Goal: Information Seeking & Learning: Learn about a topic

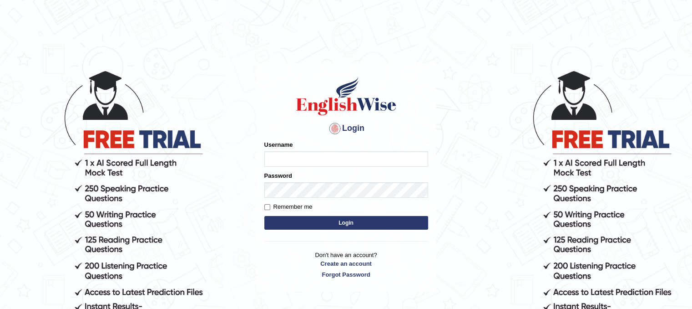
type input "Chinmaydp"
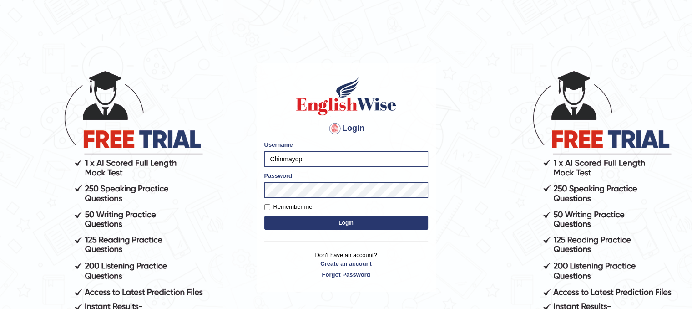
drag, startPoint x: 318, startPoint y: 152, endPoint x: 175, endPoint y: 162, distance: 143.3
click at [167, 162] on body "Login Please fix the following errors: Username [PERSON_NAME] Password Remember…" at bounding box center [346, 189] width 692 height 309
drag, startPoint x: 309, startPoint y: 160, endPoint x: 203, endPoint y: 162, distance: 106.1
click at [203, 162] on body "Login Please fix the following errors: Username [PERSON_NAME] Password Remember…" at bounding box center [346, 189] width 692 height 309
type input "pritima_nk"
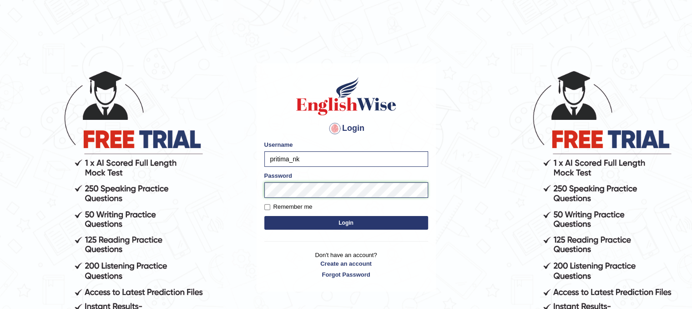
click at [264, 216] on button "Login" at bounding box center [346, 223] width 164 height 14
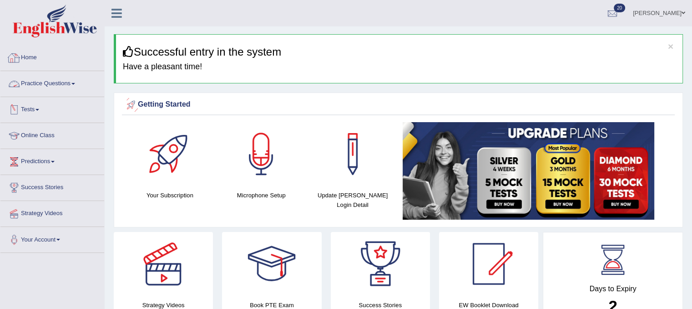
click at [74, 86] on link "Practice Questions" at bounding box center [52, 82] width 104 height 23
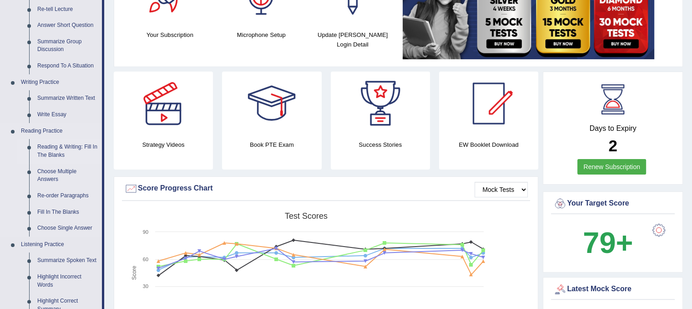
scroll to position [167, 0]
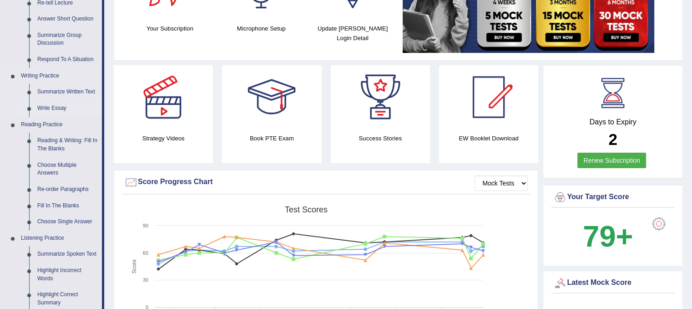
click at [58, 104] on link "Write Essay" at bounding box center [67, 108] width 69 height 16
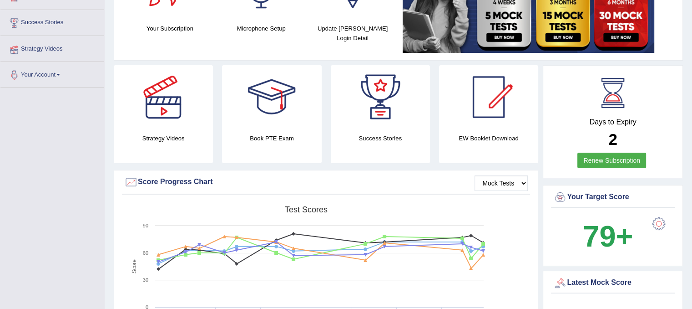
scroll to position [172, 0]
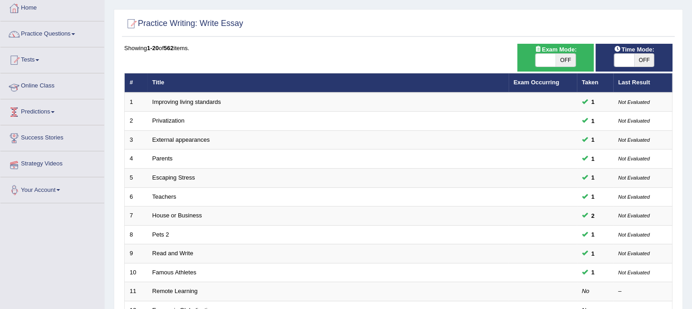
scroll to position [49, 0]
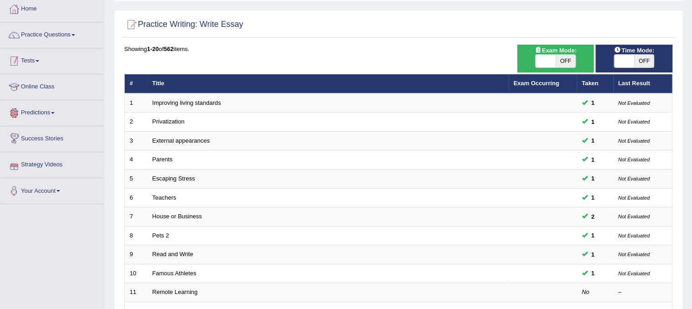
click at [36, 61] on link "Tests" at bounding box center [52, 59] width 104 height 23
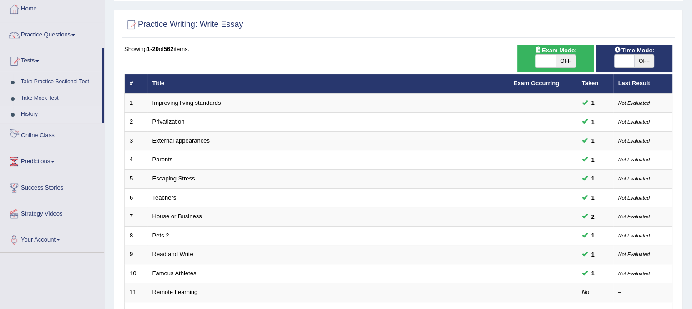
click at [26, 112] on link "History" at bounding box center [59, 114] width 85 height 16
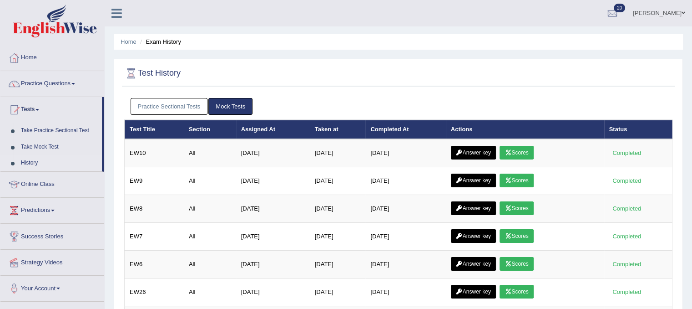
click at [172, 100] on link "Practice Sectional Tests" at bounding box center [169, 106] width 77 height 17
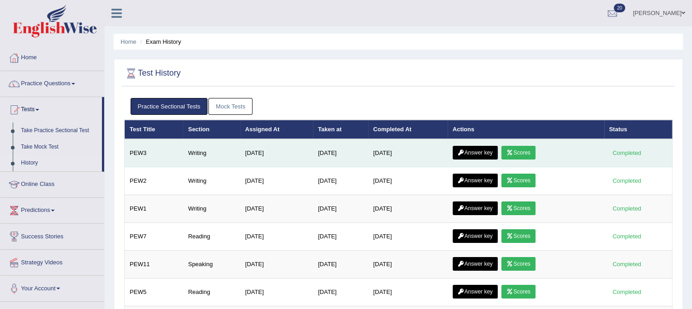
click at [522, 154] on link "Scores" at bounding box center [519, 153] width 34 height 14
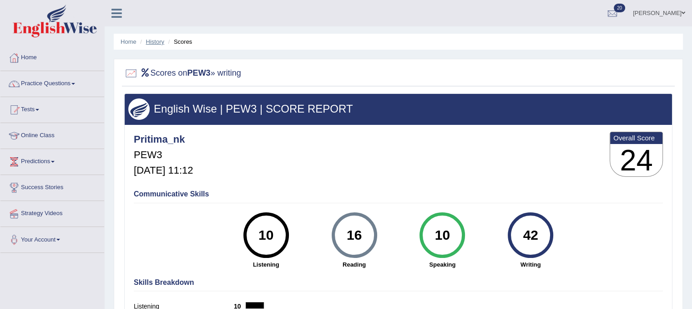
click at [164, 42] on link "History" at bounding box center [155, 41] width 18 height 7
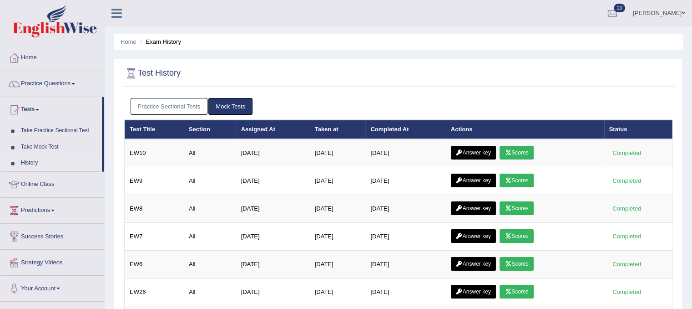
click at [168, 109] on link "Practice Sectional Tests" at bounding box center [169, 106] width 77 height 17
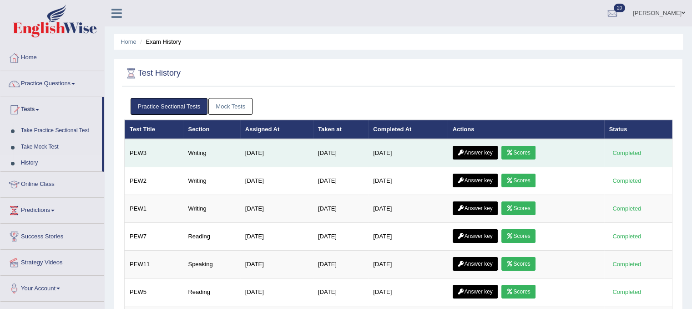
click at [481, 156] on link "Answer key" at bounding box center [475, 153] width 45 height 14
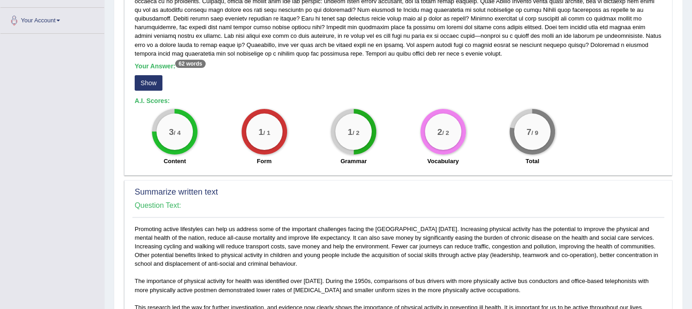
scroll to position [228, 0]
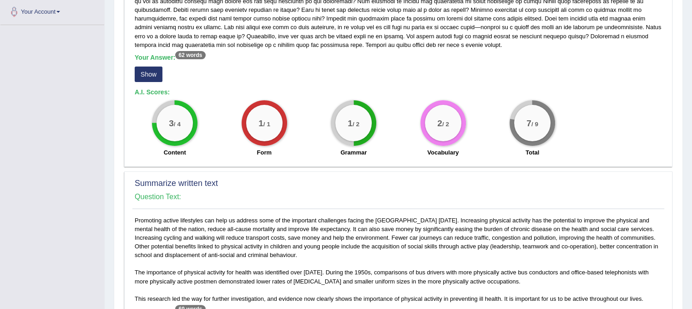
click at [145, 81] on div "Your Answer: 62 words Show" at bounding box center [399, 69] width 528 height 30
click at [145, 78] on button "Show" at bounding box center [149, 73] width 28 height 15
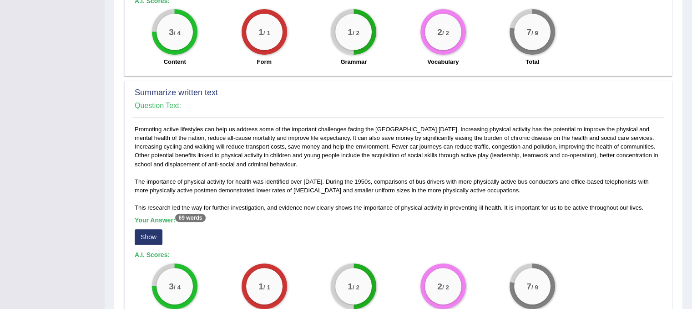
scroll to position [349, 0]
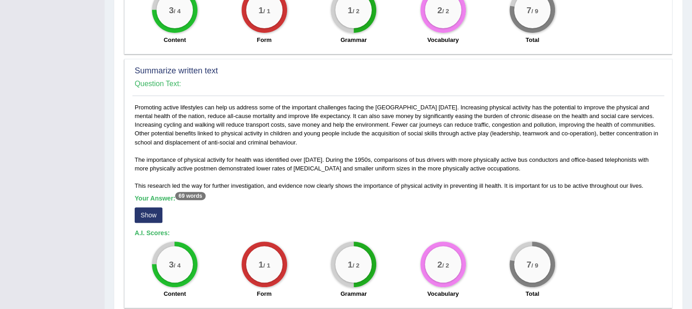
click at [144, 207] on button "Show" at bounding box center [149, 214] width 28 height 15
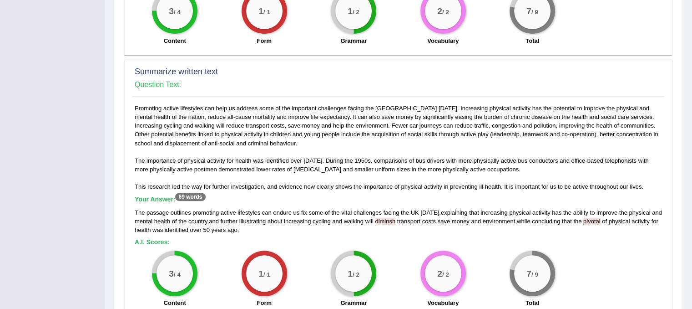
scroll to position [470, 0]
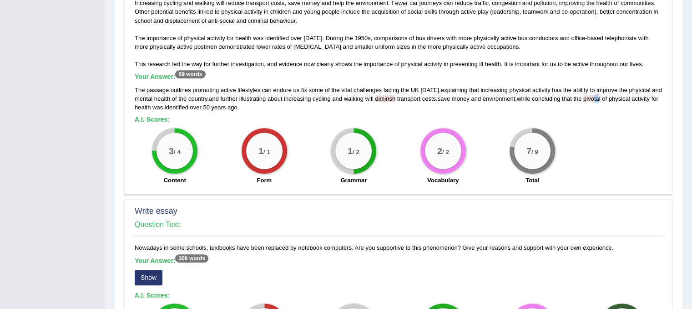
drag, startPoint x: 598, startPoint y: 90, endPoint x: 604, endPoint y: 90, distance: 5.9
click at [601, 95] on span "pivotal" at bounding box center [591, 98] width 17 height 7
click at [604, 116] on h5 "A.I. Scores:" at bounding box center [399, 119] width 528 height 7
click at [610, 128] on div "3 / 4 Content 1 / 1 Form 1 / 2 Grammar 2 / 2 Vocabulary 7 / 9 Total" at bounding box center [398, 157] width 537 height 59
drag, startPoint x: 606, startPoint y: 89, endPoint x: 634, endPoint y: 86, distance: 27.9
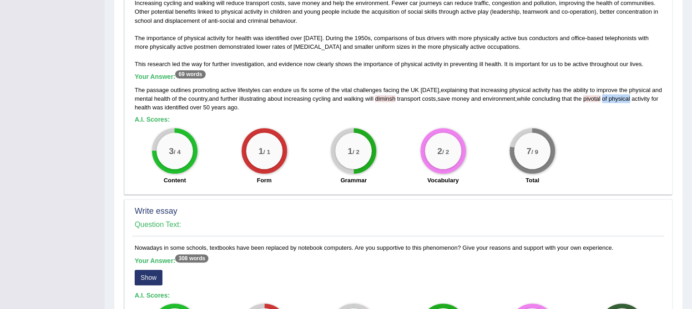
click at [634, 86] on div "The passage outlines promoting active lifestyles can endure us fix some of the …" at bounding box center [399, 99] width 528 height 26
click at [335, 116] on h5 "A.I. Scores:" at bounding box center [399, 119] width 528 height 7
drag, startPoint x: 612, startPoint y: 86, endPoint x: 605, endPoint y: 89, distance: 7.4
click at [605, 89] on div "The passage outlines promoting active lifestyles can endure us fix some of the …" at bounding box center [399, 99] width 528 height 26
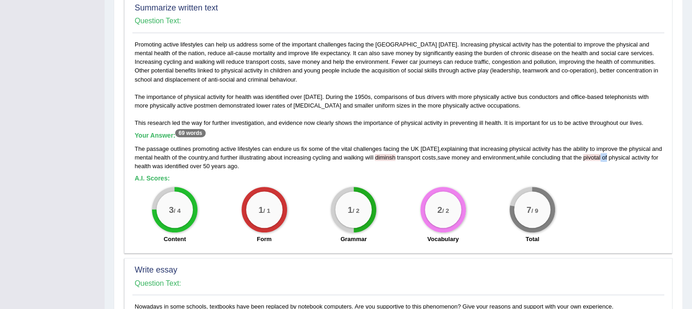
scroll to position [410, 0]
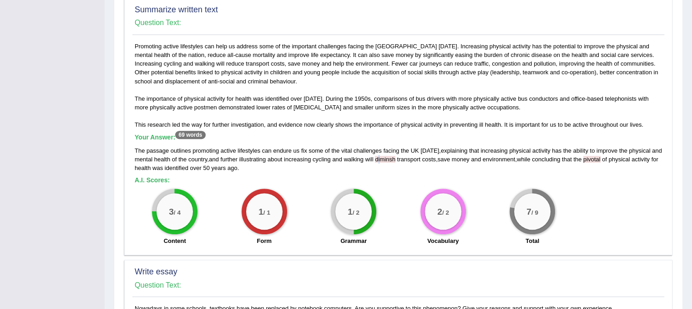
drag, startPoint x: 380, startPoint y: 148, endPoint x: 411, endPoint y: 160, distance: 32.7
click at [391, 156] on span "diminsh" at bounding box center [385, 159] width 20 height 7
click at [394, 161] on div "The passage outlines promoting active lifestyles can endure us fix some of the …" at bounding box center [399, 159] width 528 height 26
click at [390, 156] on span "diminsh" at bounding box center [385, 159] width 20 height 7
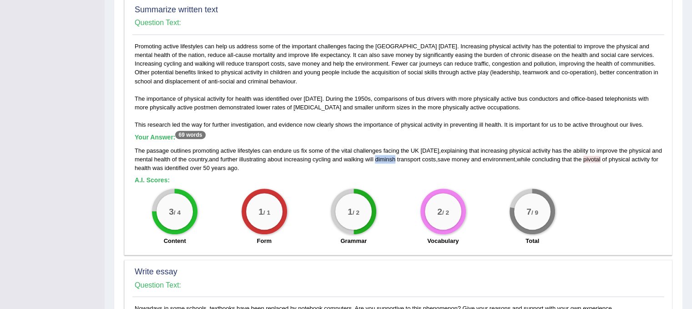
click at [391, 152] on div "The passage outlines promoting active lifestyles can endure us fix some of the …" at bounding box center [399, 159] width 528 height 26
click at [401, 188] on div "2 / 2 Vocabulary" at bounding box center [444, 217] width 90 height 59
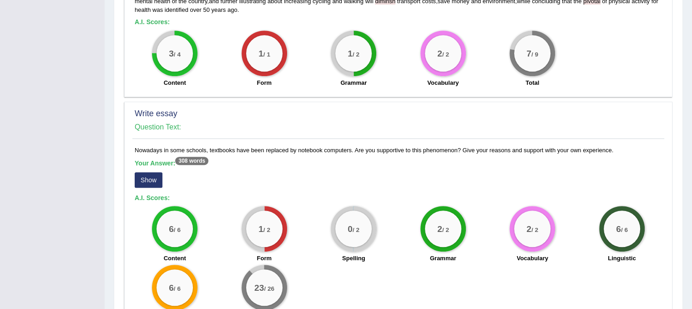
scroll to position [592, 0]
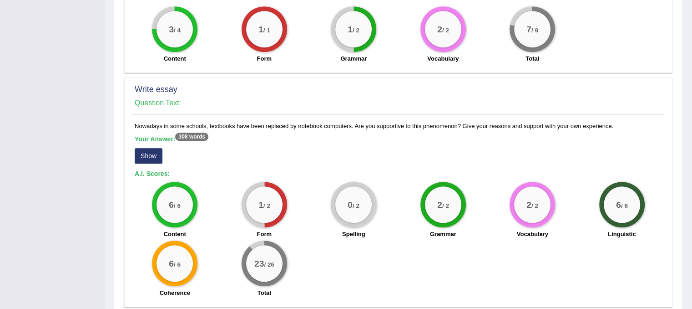
click at [152, 150] on button "Show" at bounding box center [149, 155] width 28 height 15
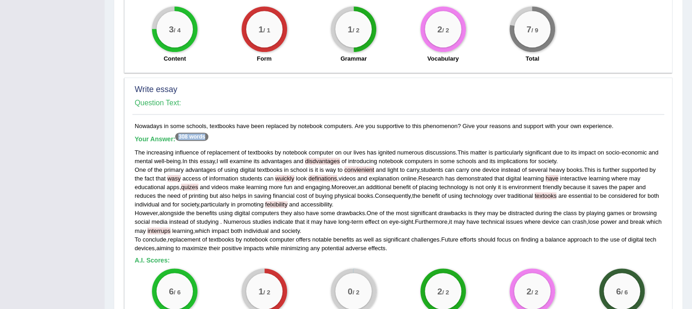
drag, startPoint x: 209, startPoint y: 128, endPoint x: 186, endPoint y: 137, distance: 24.9
click at [178, 132] on sup "308 words" at bounding box center [191, 136] width 33 height 8
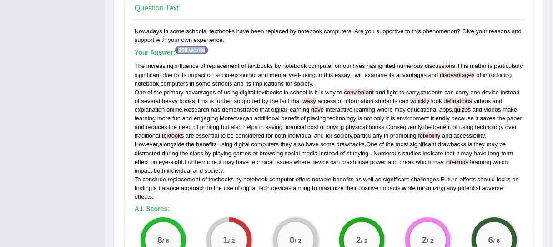
scroll to position [748, 0]
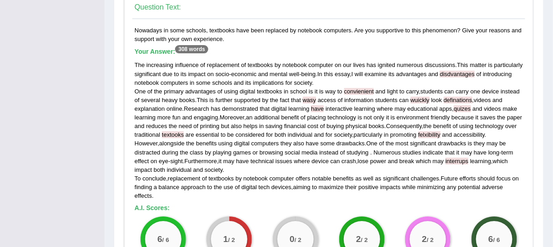
click at [475, 71] on span "disdvantages" at bounding box center [457, 74] width 35 height 7
click at [315, 99] on span "wasy" at bounding box center [310, 99] width 14 height 7
drag, startPoint x: 311, startPoint y: 107, endPoint x: 273, endPoint y: 108, distance: 38.3
click at [273, 108] on div "The increasing influence of replacement of textbooks by notebook computer on ou…" at bounding box center [329, 130] width 389 height 139
click at [472, 107] on span "quizes" at bounding box center [462, 108] width 17 height 7
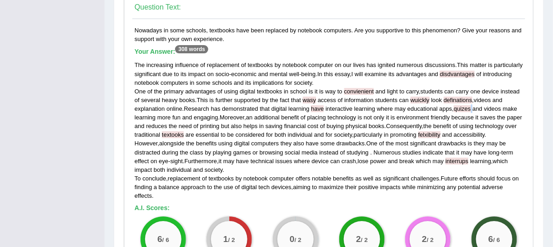
click at [472, 107] on span "quizes" at bounding box center [462, 108] width 17 height 7
click at [418, 97] on span "wuickly" at bounding box center [420, 99] width 19 height 7
click at [419, 100] on span "wuickly" at bounding box center [420, 99] width 19 height 7
click at [415, 99] on span "wuickly" at bounding box center [420, 99] width 19 height 7
click at [412, 100] on span "wuickly" at bounding box center [420, 99] width 19 height 7
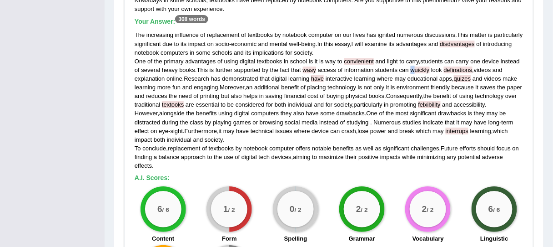
scroll to position [785, 0]
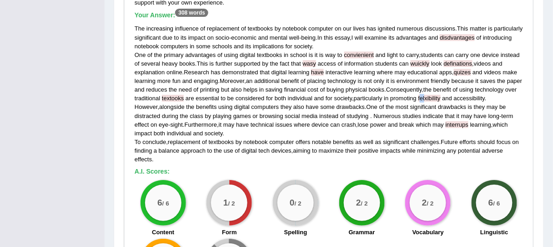
click at [435, 97] on span "felxibility" at bounding box center [430, 98] width 22 height 7
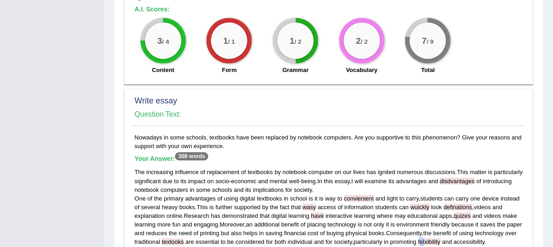
scroll to position [752, 0]
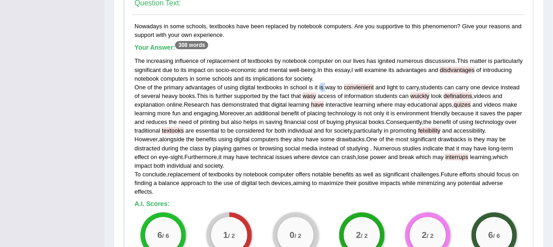
drag, startPoint x: 320, startPoint y: 85, endPoint x: 326, endPoint y: 84, distance: 5.5
click at [326, 84] on div "The increasing influence of replacement of textbooks by notebook computer on ou…" at bounding box center [329, 125] width 389 height 139
click at [324, 85] on div "The increasing influence of replacement of textbooks by notebook computer on ou…" at bounding box center [329, 125] width 389 height 139
drag, startPoint x: 330, startPoint y: 97, endPoint x: 312, endPoint y: 90, distance: 19.4
click at [329, 97] on div "The increasing influence of replacement of textbooks by notebook computer on ou…" at bounding box center [329, 125] width 389 height 139
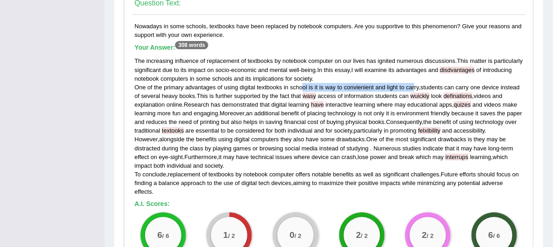
drag, startPoint x: 302, startPoint y: 84, endPoint x: 414, endPoint y: 86, distance: 112.4
click at [414, 86] on div "The increasing influence of replacement of textbooks by notebook computer on ou…" at bounding box center [329, 125] width 389 height 139
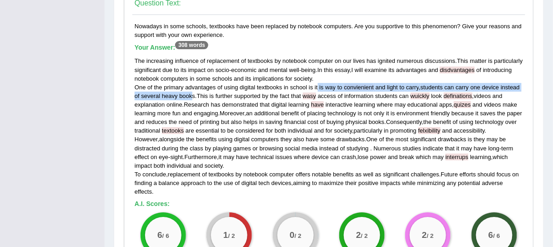
drag, startPoint x: 190, startPoint y: 94, endPoint x: 317, endPoint y: 81, distance: 127.2
click at [317, 81] on div "The increasing influence of replacement of textbooks by notebook computer on ou…" at bounding box center [329, 125] width 389 height 139
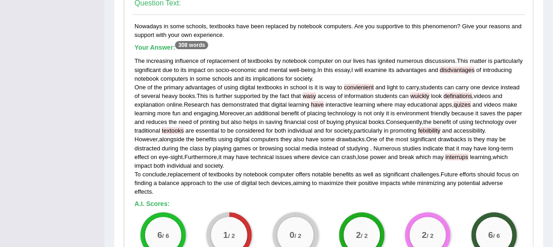
click at [427, 102] on span "educational" at bounding box center [423, 104] width 30 height 7
drag, startPoint x: 422, startPoint y: 85, endPoint x: 522, endPoint y: 86, distance: 99.7
click at [522, 86] on div "The increasing influence of replacement of textbooks by notebook computer on ou…" at bounding box center [329, 125] width 389 height 139
click at [420, 86] on div "The increasing influence of replacement of textbooks by notebook computer on ou…" at bounding box center [329, 125] width 389 height 139
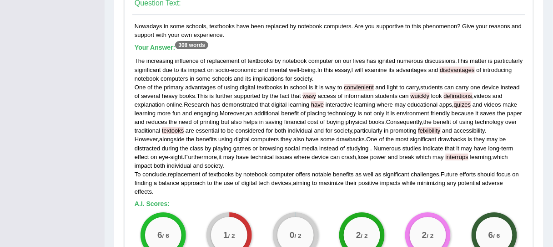
click at [467, 94] on span "definations" at bounding box center [458, 95] width 29 height 7
click at [491, 94] on span "videos" at bounding box center [482, 95] width 17 height 7
click at [163, 103] on span "explanation" at bounding box center [150, 104] width 30 height 7
drag, startPoint x: 179, startPoint y: 104, endPoint x: 442, endPoint y: 91, distance: 263.4
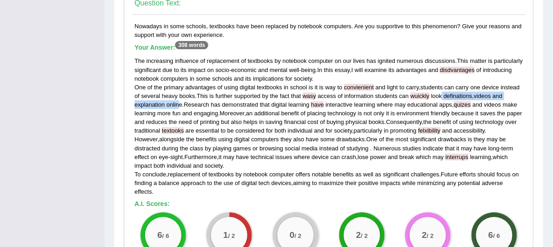
click at [442, 91] on div "The increasing influence of replacement of textbooks by notebook computer on ou…" at bounding box center [329, 125] width 389 height 139
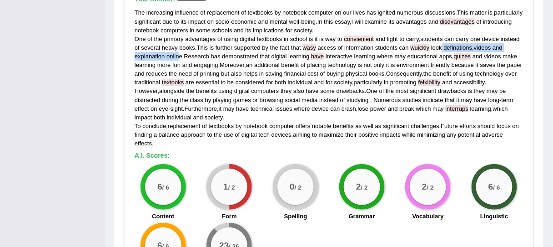
scroll to position [801, 0]
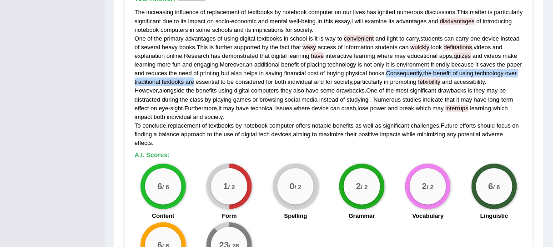
drag, startPoint x: 404, startPoint y: 72, endPoint x: 207, endPoint y: 80, distance: 197.7
click at [207, 80] on div "The increasing influence of replacement of textbooks by notebook computer on ou…" at bounding box center [329, 77] width 389 height 139
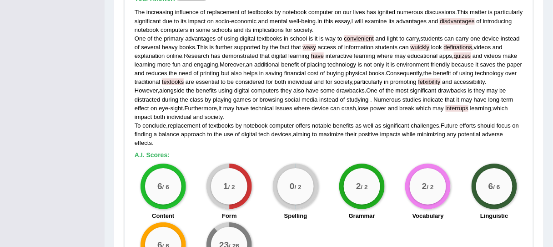
click at [207, 84] on div "The increasing influence of replacement of textbooks by notebook computer on ou…" at bounding box center [329, 77] width 389 height 139
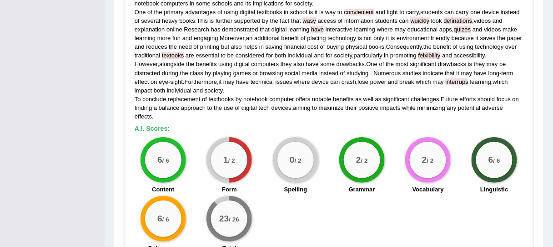
scroll to position [837, 0]
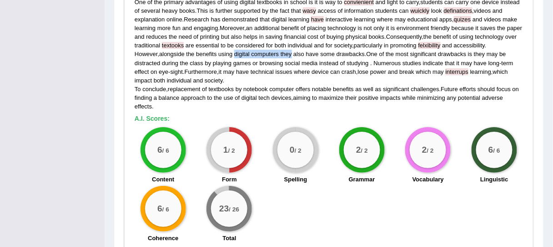
drag, startPoint x: 294, startPoint y: 53, endPoint x: 236, endPoint y: 54, distance: 57.3
click at [236, 54] on div "The increasing influence of replacement of textbooks by notebook computer on ou…" at bounding box center [329, 40] width 389 height 139
click at [469, 69] on span "interrups" at bounding box center [457, 71] width 23 height 7
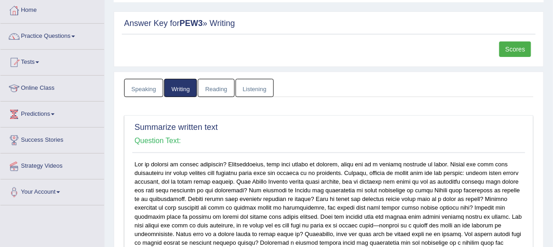
scroll to position [34, 0]
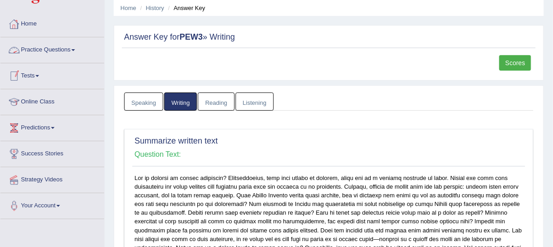
click at [40, 73] on link "Tests" at bounding box center [52, 74] width 104 height 23
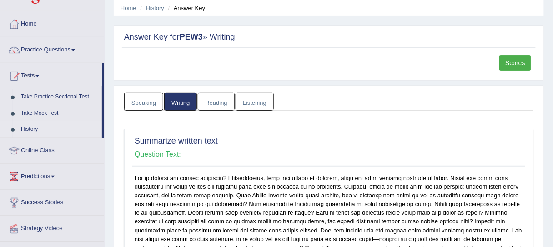
click at [31, 127] on link "History" at bounding box center [59, 129] width 85 height 16
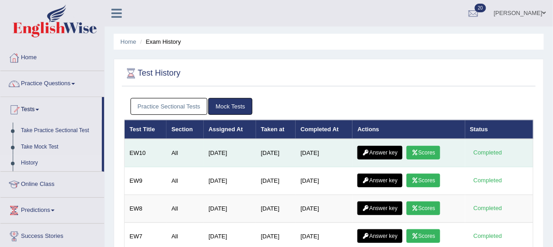
click at [430, 154] on link "Scores" at bounding box center [424, 153] width 34 height 14
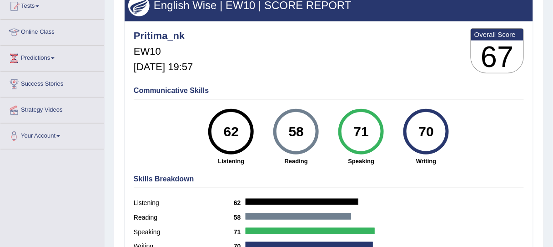
scroll to position [121, 0]
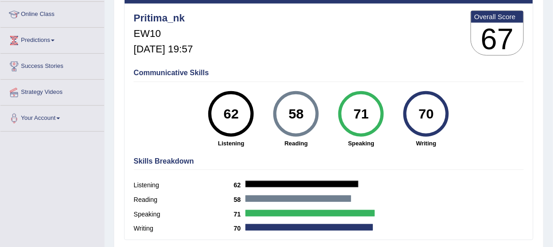
drag, startPoint x: 290, startPoint y: 112, endPoint x: 310, endPoint y: 111, distance: 20.0
click at [310, 111] on div "58" at bounding box center [296, 114] width 33 height 38
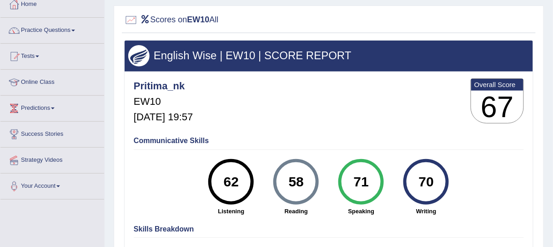
scroll to position [24, 0]
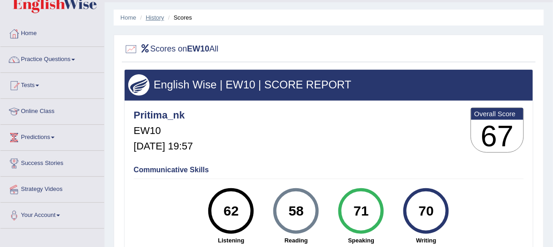
click at [157, 18] on link "History" at bounding box center [155, 17] width 18 height 7
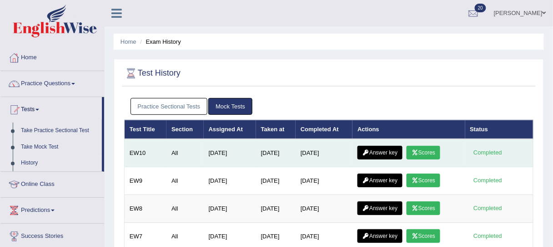
click at [374, 152] on link "Answer key" at bounding box center [380, 153] width 45 height 14
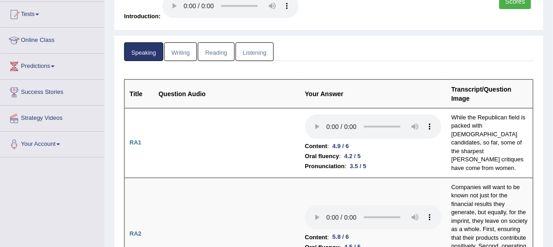
scroll to position [97, 0]
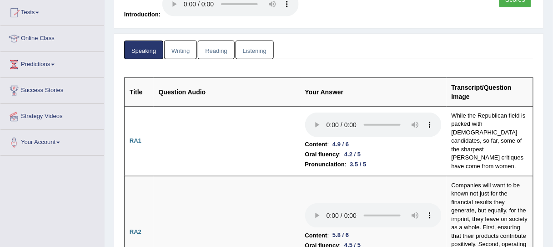
click at [176, 52] on link "Writing" at bounding box center [180, 50] width 33 height 19
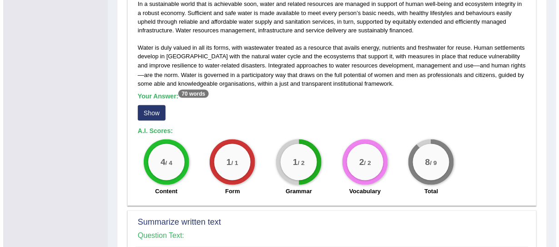
scroll to position [279, 0]
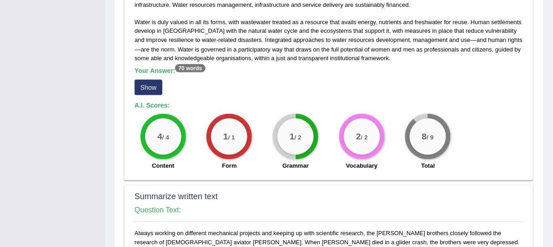
click at [149, 82] on button "Show" at bounding box center [149, 87] width 28 height 15
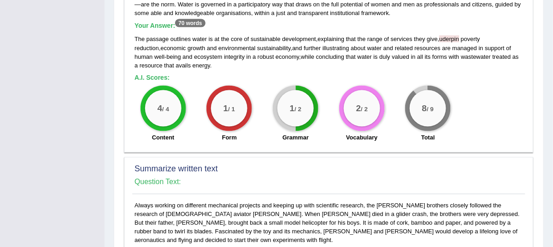
scroll to position [291, 0]
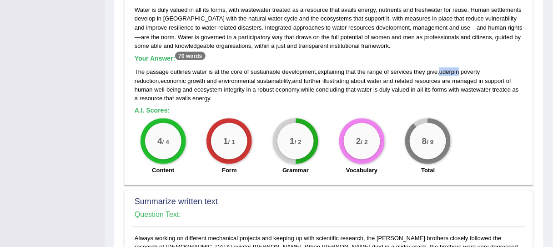
drag, startPoint x: 462, startPoint y: 69, endPoint x: 444, endPoint y: 71, distance: 18.8
click at [444, 71] on div "The passage outlines water is at the core of sustainable development , explaini…" at bounding box center [329, 84] width 389 height 35
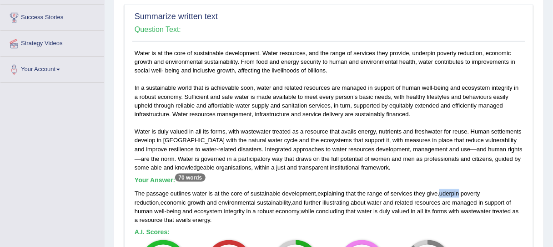
scroll to position [170, 0]
click at [415, 54] on div "Water is at the core of sustainable development. Water resources, and the range…" at bounding box center [328, 175] width 393 height 253
click at [446, 194] on span "uderpin" at bounding box center [450, 193] width 20 height 7
drag, startPoint x: 441, startPoint y: 193, endPoint x: 429, endPoint y: 168, distance: 27.3
click at [461, 192] on div "The passage outlines water is at the core of sustainable development , explaini…" at bounding box center [329, 206] width 389 height 35
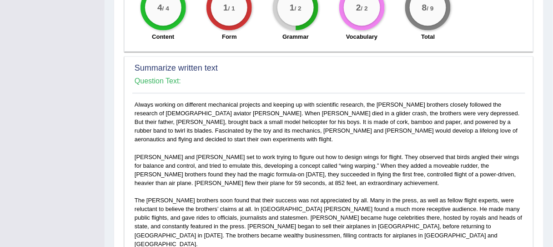
scroll to position [522, 0]
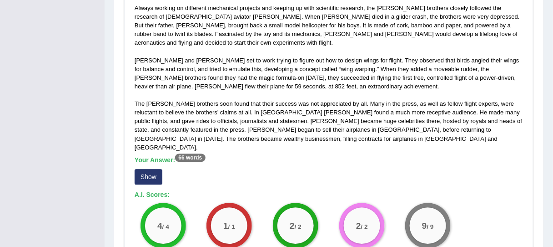
click at [140, 169] on button "Show" at bounding box center [149, 176] width 28 height 15
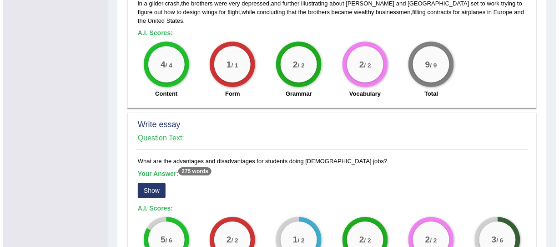
scroll to position [740, 0]
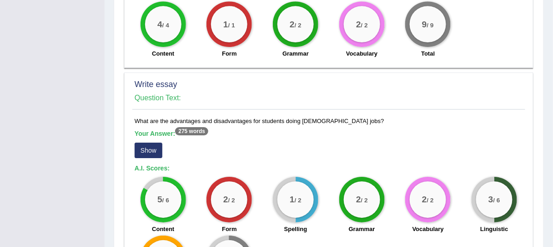
click at [148, 142] on button "Show" at bounding box center [149, 149] width 28 height 15
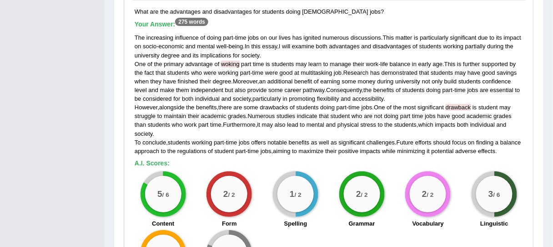
scroll to position [862, 0]
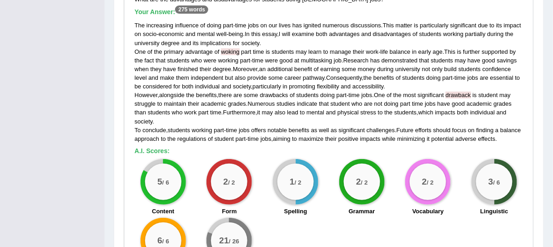
click at [227, 48] on span "woking" at bounding box center [230, 51] width 18 height 7
click at [228, 48] on span "woking" at bounding box center [230, 51] width 18 height 7
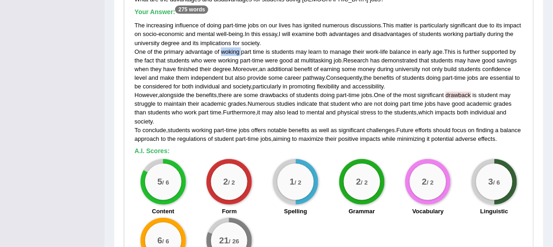
click at [228, 48] on span "woking" at bounding box center [230, 51] width 18 height 7
click at [472, 91] on span "drawback" at bounding box center [458, 94] width 25 height 7
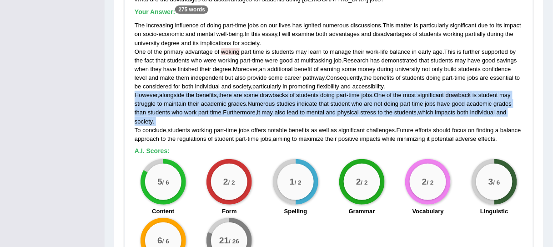
click at [472, 91] on span "drawback" at bounding box center [458, 94] width 25 height 7
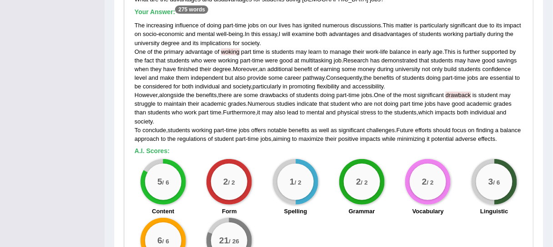
click at [479, 100] on div "The increasing influence of doing part - time jobs on our lives has ignited num…" at bounding box center [329, 82] width 389 height 122
click at [472, 91] on span "drawback" at bounding box center [458, 94] width 25 height 7
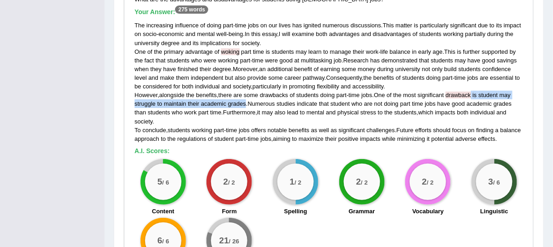
drag, startPoint x: 245, startPoint y: 75, endPoint x: 475, endPoint y: 67, distance: 230.0
click at [475, 67] on div "The increasing influence of doing part - time jobs on our lives has ignited num…" at bounding box center [329, 82] width 389 height 122
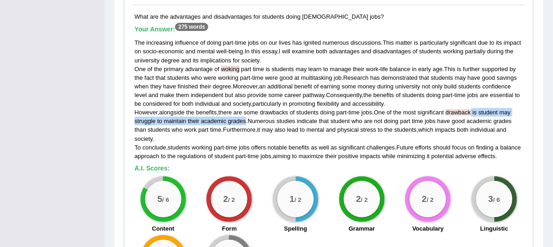
scroll to position [837, 0]
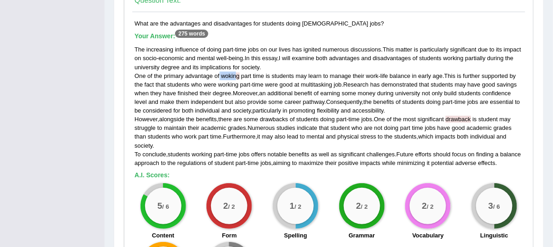
drag, startPoint x: 219, startPoint y: 48, endPoint x: 237, endPoint y: 46, distance: 17.9
click at [237, 46] on div "The increasing influence of doing part - time jobs on our lives has ignited num…" at bounding box center [329, 106] width 389 height 122
drag, startPoint x: 430, startPoint y: 46, endPoint x: 418, endPoint y: 49, distance: 12.7
click at [418, 49] on div "The increasing influence of doing part - time jobs on our lives has ignited num…" at bounding box center [329, 106] width 389 height 122
drag, startPoint x: 483, startPoint y: 66, endPoint x: 461, endPoint y: 67, distance: 22.3
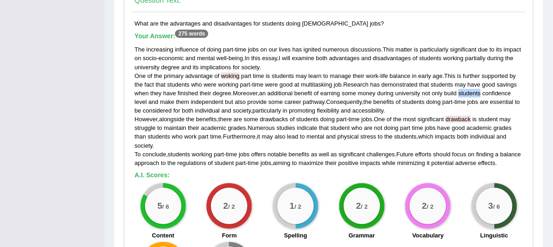
click at [462, 90] on span "students" at bounding box center [470, 93] width 22 height 7
click at [484, 65] on div "The increasing influence of doing part - time jobs on our lives has ignited num…" at bounding box center [329, 106] width 389 height 122
drag, startPoint x: 484, startPoint y: 65, endPoint x: 477, endPoint y: 68, distance: 6.9
click at [475, 65] on div "The increasing influence of doing part - time jobs on our lives has ignited num…" at bounding box center [329, 106] width 389 height 122
click at [479, 90] on span "students" at bounding box center [470, 93] width 22 height 7
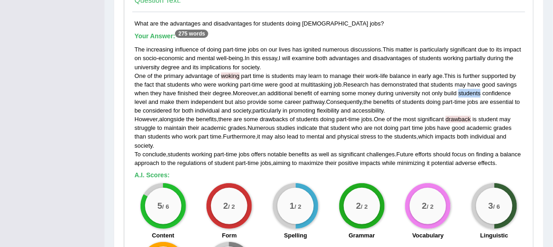
drag, startPoint x: 484, startPoint y: 65, endPoint x: 462, endPoint y: 66, distance: 21.4
click at [462, 66] on div "The increasing influence of doing part - time jobs on our lives has ignited num…" at bounding box center [329, 106] width 389 height 122
drag, startPoint x: 334, startPoint y: 77, endPoint x: 381, endPoint y: 75, distance: 47.8
click at [334, 77] on div "The increasing influence of doing part - time jobs on our lives has ignited num…" at bounding box center [329, 106] width 389 height 122
click at [486, 74] on div "The increasing influence of doing part - time jobs on our lives has ignited num…" at bounding box center [329, 106] width 389 height 122
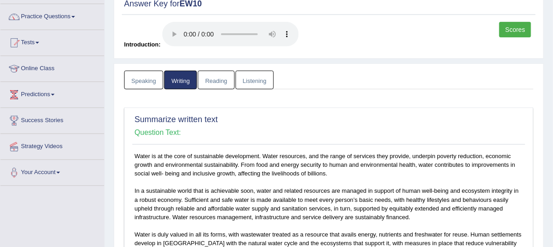
scroll to position [0, 0]
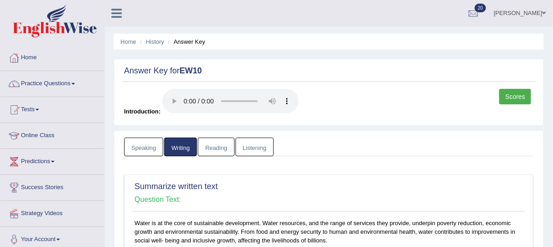
click at [217, 147] on link "Reading" at bounding box center [216, 146] width 36 height 19
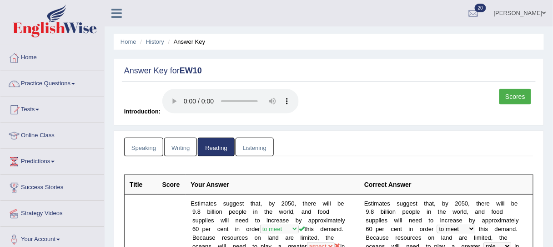
click at [245, 142] on link "Listening" at bounding box center [255, 146] width 38 height 19
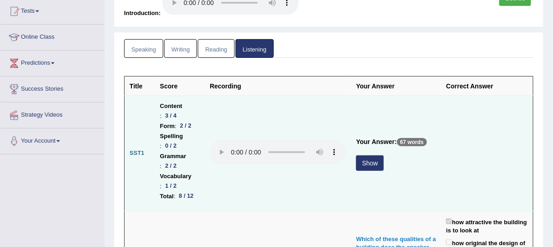
scroll to position [121, 0]
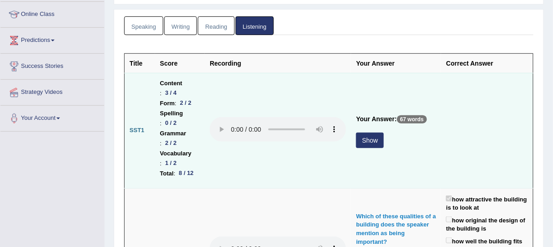
click at [378, 150] on div "Show" at bounding box center [396, 141] width 80 height 18
click at [365, 148] on button "Show" at bounding box center [370, 139] width 28 height 15
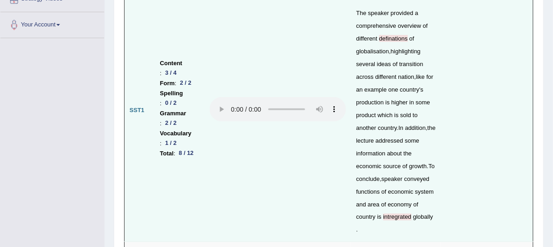
scroll to position [218, 0]
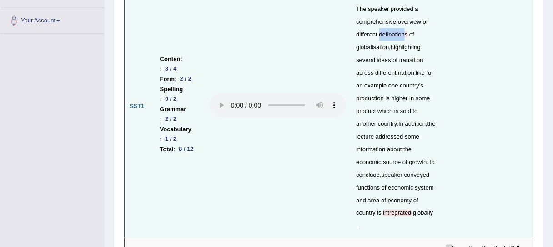
drag, startPoint x: 376, startPoint y: 33, endPoint x: 401, endPoint y: 36, distance: 24.7
click at [400, 35] on span "definations" at bounding box center [394, 34] width 29 height 7
drag, startPoint x: 353, startPoint y: 214, endPoint x: 440, endPoint y: 218, distance: 86.6
click at [383, 217] on td "Your Answer: 67 words The speaker provided a comprehensive overview of differen…" at bounding box center [396, 106] width 90 height 262
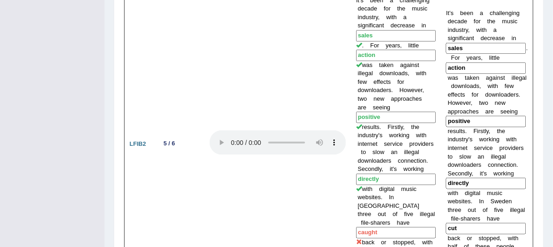
scroll to position [1104, 0]
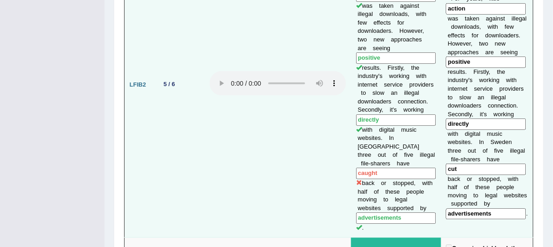
drag, startPoint x: 399, startPoint y: 112, endPoint x: 350, endPoint y: 113, distance: 48.7
click at [351, 113] on td "It’s been a challenging decade for the music industry, with a significant decre…" at bounding box center [396, 85] width 90 height 306
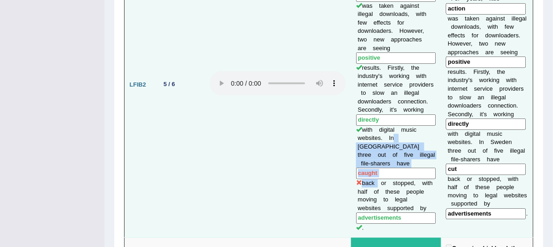
drag, startPoint x: 385, startPoint y: 86, endPoint x: 375, endPoint y: 124, distance: 39.2
click at [375, 124] on td "It’s been a challenging decade for the music industry, with a significant decre…" at bounding box center [396, 85] width 90 height 306
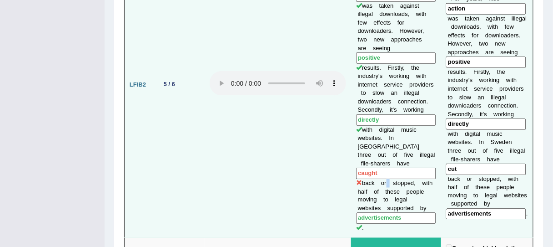
drag, startPoint x: 386, startPoint y: 124, endPoint x: 380, endPoint y: 127, distance: 6.1
click at [380, 127] on td "It’s been a challenging decade for the music industry, with a significant decre…" at bounding box center [396, 85] width 90 height 306
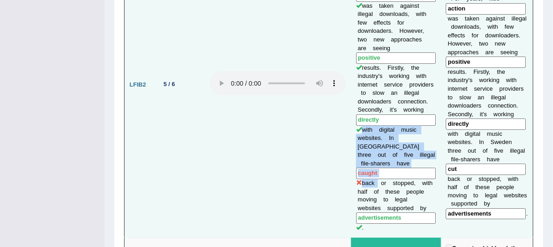
drag, startPoint x: 375, startPoint y: 123, endPoint x: 355, endPoint y: 112, distance: 22.2
click at [355, 112] on td "It’s been a challenging decade for the music industry, with a significant decre…" at bounding box center [396, 85] width 90 height 306
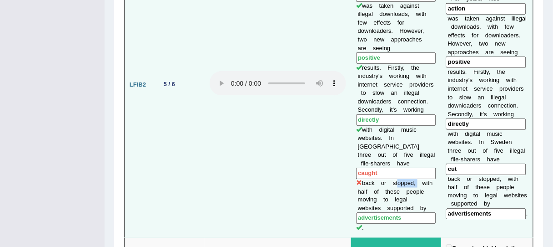
drag, startPoint x: 412, startPoint y: 123, endPoint x: 394, endPoint y: 125, distance: 18.7
click at [394, 125] on td "It’s been a challenging decade for the music industry, with a significant decre…" at bounding box center [396, 85] width 90 height 306
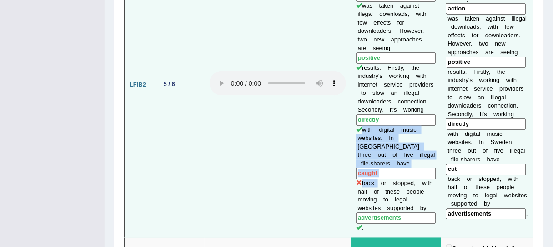
drag, startPoint x: 374, startPoint y: 123, endPoint x: 354, endPoint y: 113, distance: 22.0
click at [354, 113] on td "It’s been a challenging decade for the music industry, with a significant decre…" at bounding box center [396, 85] width 90 height 306
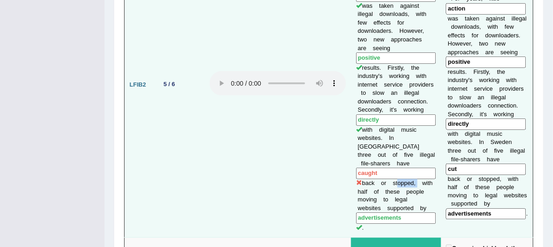
drag, startPoint x: 413, startPoint y: 124, endPoint x: 393, endPoint y: 124, distance: 19.6
click at [393, 124] on td "It’s been a challenging decade for the music industry, with a significant decre…" at bounding box center [396, 85] width 90 height 306
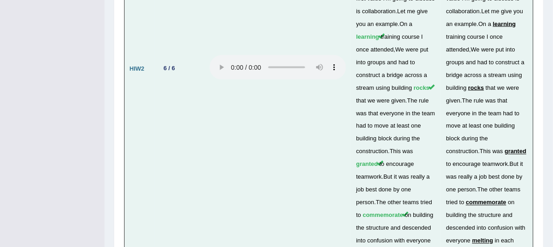
scroll to position [2955, 0]
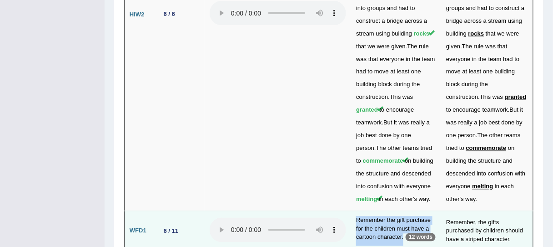
drag, startPoint x: 351, startPoint y: 86, endPoint x: 404, endPoint y: 103, distance: 55.9
click at [404, 211] on td "Remember the gift purchase for the children must have a cartoon character. 12 w…" at bounding box center [396, 231] width 90 height 40
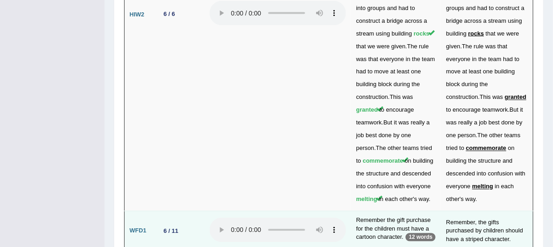
click at [471, 211] on td "Remember, the gifts purchased by children should have a striped character." at bounding box center [487, 231] width 92 height 40
drag, startPoint x: 422, startPoint y: 96, endPoint x: 352, endPoint y: 89, distance: 70.9
click at [352, 211] on td "Remember the gift purchase for the children must have a cartoon character. 12 w…" at bounding box center [396, 231] width 90 height 40
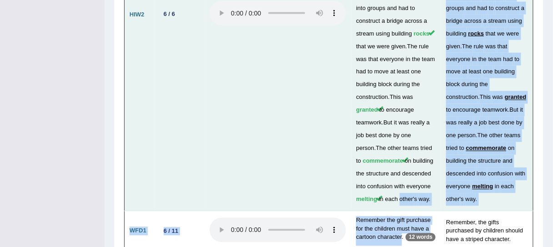
drag, startPoint x: 398, startPoint y: 103, endPoint x: 350, endPoint y: 75, distance: 56.3
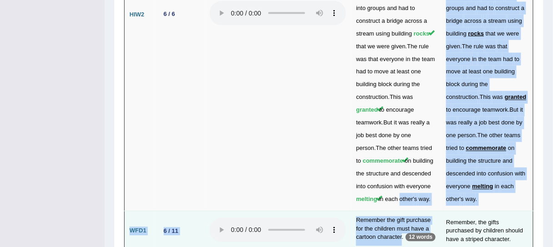
drag, startPoint x: 385, startPoint y: 97, endPoint x: 408, endPoint y: 98, distance: 22.8
click at [385, 211] on td "Remember the gift purchase for the children must have a cartoon character. 12 w…" at bounding box center [396, 231] width 90 height 40
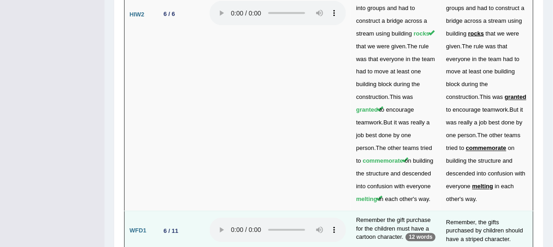
click at [444, 211] on td "Remember, the gifts purchased by children should have a striped character." at bounding box center [487, 231] width 92 height 40
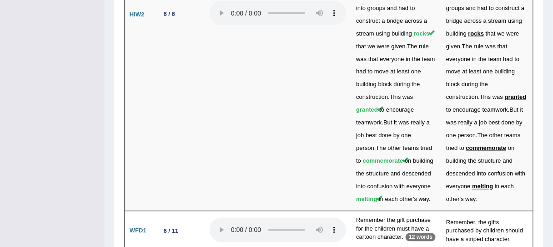
drag, startPoint x: 414, startPoint y: 178, endPoint x: 380, endPoint y: 168, distance: 35.1
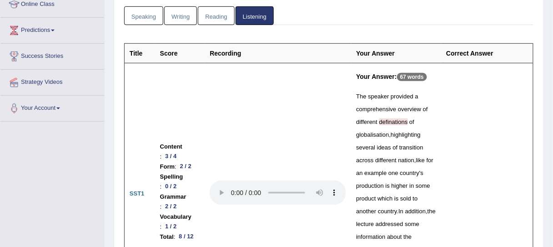
scroll to position [54, 0]
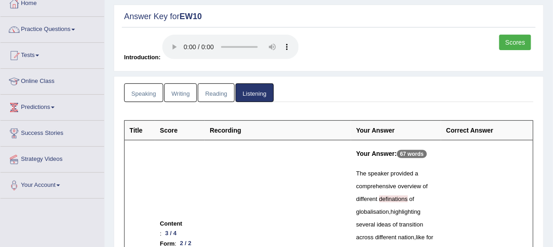
click at [182, 94] on link "Writing" at bounding box center [180, 92] width 33 height 19
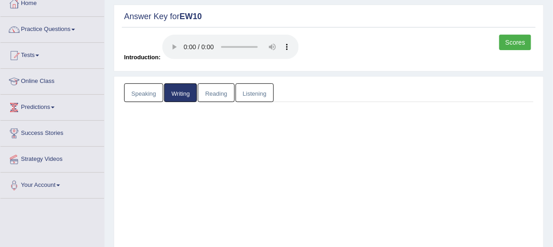
click at [182, 94] on link "Writing" at bounding box center [180, 92] width 33 height 19
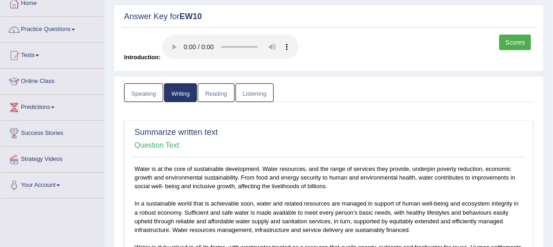
click at [183, 94] on link "Writing" at bounding box center [180, 92] width 33 height 19
click at [213, 96] on link "Reading" at bounding box center [216, 92] width 36 height 19
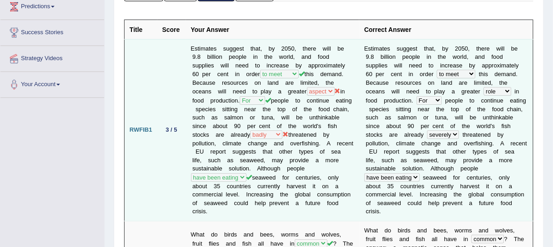
scroll to position [143, 0]
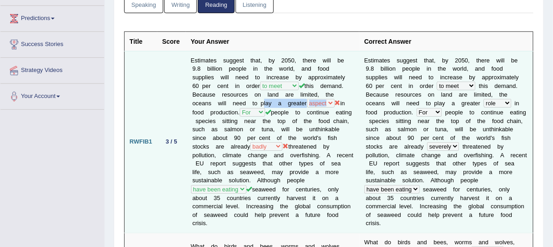
drag, startPoint x: 259, startPoint y: 101, endPoint x: 340, endPoint y: 101, distance: 81.0
click at [340, 101] on td "Estimates suggest that, by 2050, there will be 9.8 billion people in the world,…" at bounding box center [273, 142] width 174 height 182
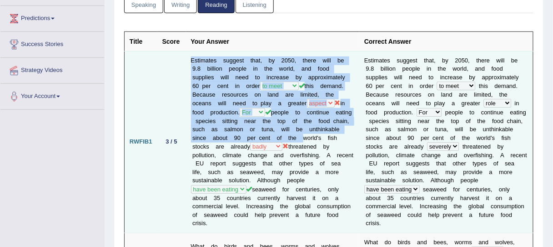
drag, startPoint x: 189, startPoint y: 58, endPoint x: 347, endPoint y: 132, distance: 173.9
click at [347, 132] on td "Estimates suggest that, by 2050, there will be 9.8 billion people in the world,…" at bounding box center [273, 142] width 174 height 182
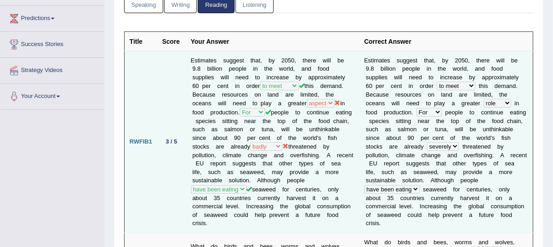
click at [333, 143] on td "Estimates suggest that, by 2050, there will be 9.8 billion people in the world,…" at bounding box center [273, 142] width 174 height 182
click at [435, 147] on td "E s t i m a t e s s u g g e s t t h a t , b y 2 0 5 0 , t h e r e w i l l b e 9…" at bounding box center [447, 142] width 174 height 182
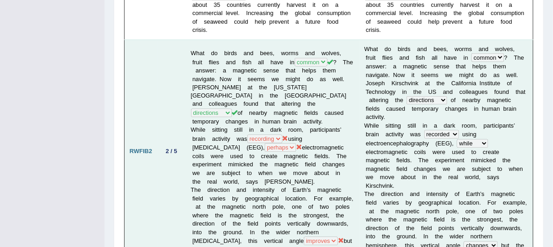
scroll to position [349, 0]
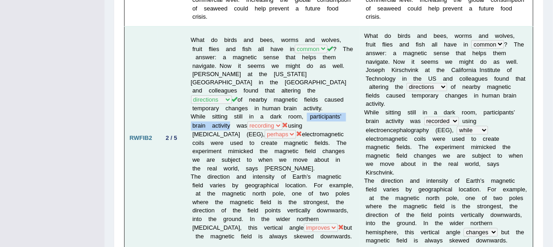
drag, startPoint x: 306, startPoint y: 107, endPoint x: 229, endPoint y: 117, distance: 78.1
click at [229, 117] on td "What do birds and bees, worms and wolves, fruit flies and fish all have in comm…" at bounding box center [273, 138] width 174 height 224
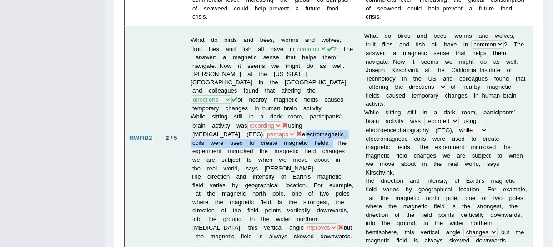
drag, startPoint x: 192, startPoint y: 134, endPoint x: 238, endPoint y: 141, distance: 46.9
click at [238, 142] on td "What do birds and bees, worms and wolves, fruit flies and fish all have in comm…" at bounding box center [273, 138] width 174 height 224
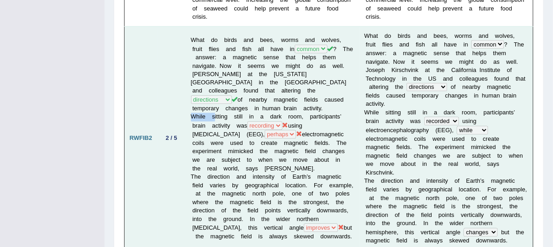
drag, startPoint x: 193, startPoint y: 108, endPoint x: 215, endPoint y: 108, distance: 22.3
click at [215, 108] on td "What do birds and bees, worms and wolves, fruit flies and fish all have in comm…" at bounding box center [273, 138] width 174 height 224
click at [190, 111] on td "What do birds and bees, worms and wolves, fruit flies and fish all have in comm…" at bounding box center [273, 138] width 174 height 224
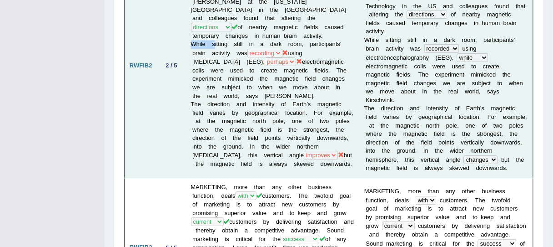
scroll to position [422, 0]
drag, startPoint x: 250, startPoint y: 146, endPoint x: 348, endPoint y: 161, distance: 99.0
click at [348, 161] on td "What do birds and bees, worms and wolves, fruit flies and fish all have in comm…" at bounding box center [273, 66] width 174 height 224
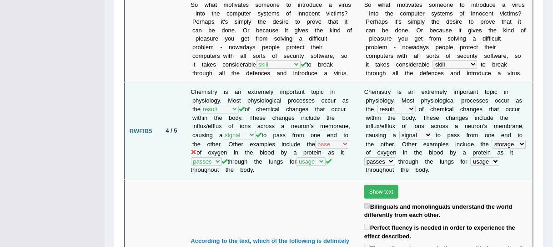
scroll to position [932, 0]
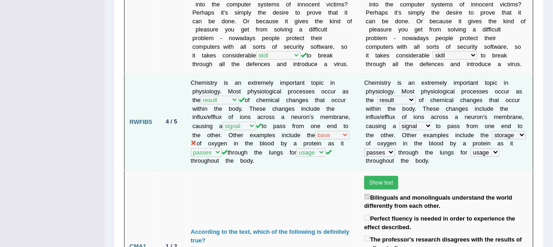
drag, startPoint x: 232, startPoint y: 124, endPoint x: 318, endPoint y: 123, distance: 85.6
click at [318, 123] on td "Chemistry is an extremely important topic in physiology. Most physiological pro…" at bounding box center [273, 122] width 174 height 97
click at [203, 137] on td "Chemistry is an extremely important topic in physiology. Most physiological pro…" at bounding box center [273, 122] width 174 height 97
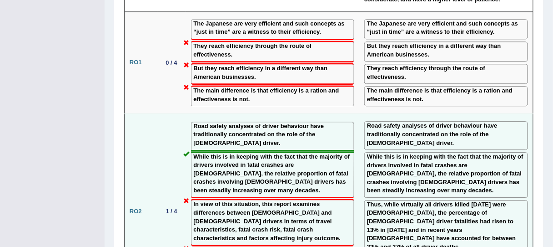
scroll to position [1381, 0]
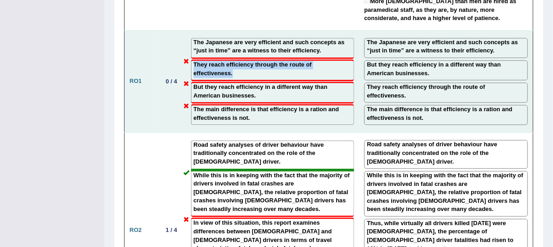
drag, startPoint x: 195, startPoint y: 55, endPoint x: 352, endPoint y: 52, distance: 157.0
click at [352, 61] on label "They reach efficiency through the route of effectiveness." at bounding box center [273, 69] width 158 height 17
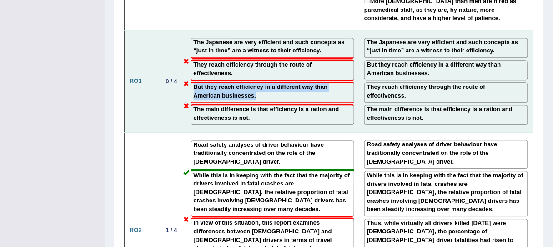
drag, startPoint x: 258, startPoint y: 75, endPoint x: 191, endPoint y: 69, distance: 67.2
click at [191, 81] on div "But they reach efficiency in a different way than American businesses." at bounding box center [273, 92] width 164 height 22
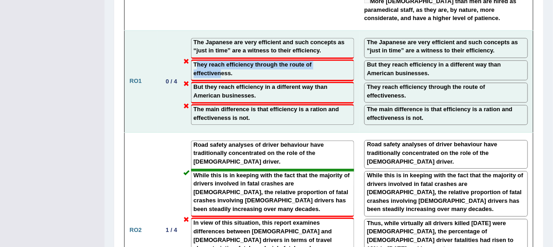
drag, startPoint x: 197, startPoint y: 53, endPoint x: 341, endPoint y: 56, distance: 143.9
click at [341, 61] on label "They reach efficiency through the route of effectiveness." at bounding box center [273, 69] width 158 height 17
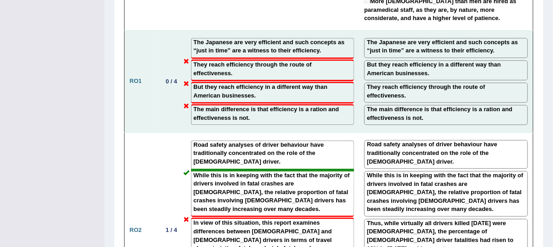
drag, startPoint x: 266, startPoint y: 73, endPoint x: 282, endPoint y: 75, distance: 16.4
click at [282, 83] on label "But they reach efficiency in a different way than American businesses." at bounding box center [273, 91] width 158 height 17
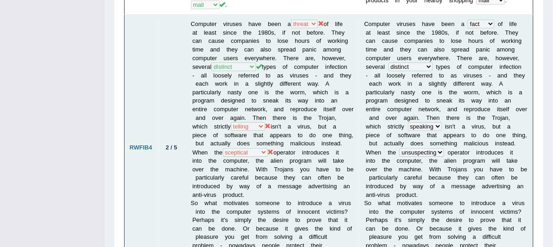
scroll to position [710, 0]
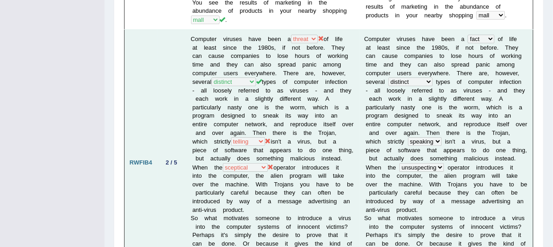
drag, startPoint x: 264, startPoint y: 136, endPoint x: 243, endPoint y: 127, distance: 22.4
click at [243, 127] on td "Computer viruses have been a fact threat reality theory of life at least since …" at bounding box center [273, 163] width 174 height 266
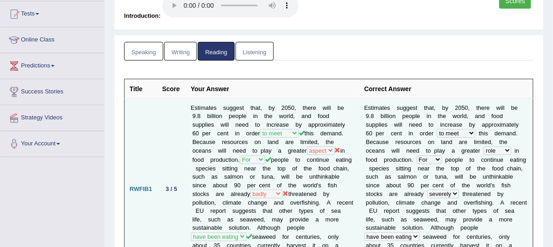
scroll to position [151, 0]
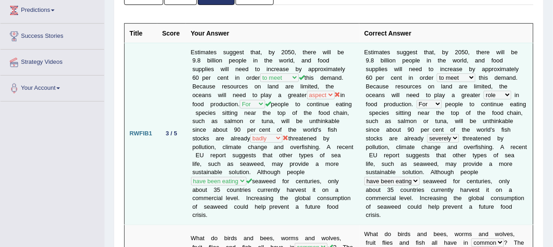
click at [308, 141] on td "Estimates suggest that, by 2050, there will be 9.8 billion people in the world,…" at bounding box center [273, 134] width 174 height 182
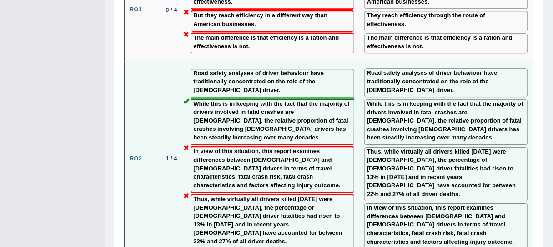
scroll to position [1442, 0]
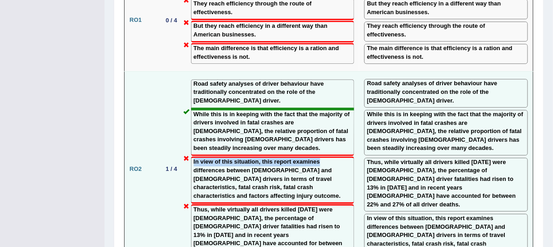
drag, startPoint x: 193, startPoint y: 128, endPoint x: 322, endPoint y: 123, distance: 129.3
click at [322, 156] on div "In view of this situation, this report examines differences between [DEMOGRAPHI…" at bounding box center [273, 179] width 164 height 47
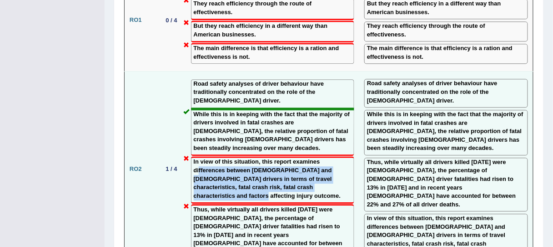
drag, startPoint x: 198, startPoint y: 137, endPoint x: 251, endPoint y: 155, distance: 55.8
click at [250, 157] on div "In view of this situation, this report examines differences between [DEMOGRAPHI…" at bounding box center [273, 179] width 164 height 47
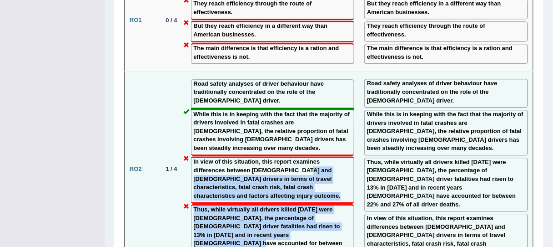
drag, startPoint x: 283, startPoint y: 187, endPoint x: 300, endPoint y: 134, distance: 55.9
click at [300, 134] on td "Road safety analyses of driver behaviour have traditionally concentrated on the…" at bounding box center [273, 168] width 174 height 195
click at [318, 158] on div "In view of this situation, this report examines differences between [DEMOGRAPHI…" at bounding box center [273, 179] width 164 height 47
click at [320, 157] on label "In view of this situation, this report examines differences between [DEMOGRAPHI…" at bounding box center [273, 178] width 158 height 42
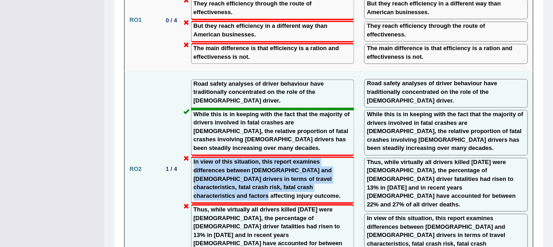
drag, startPoint x: 192, startPoint y: 144, endPoint x: 346, endPoint y: 152, distance: 154.0
click at [346, 156] on div "In view of this situation, this report examines differences between [DEMOGRAPHI…" at bounding box center [273, 179] width 164 height 47
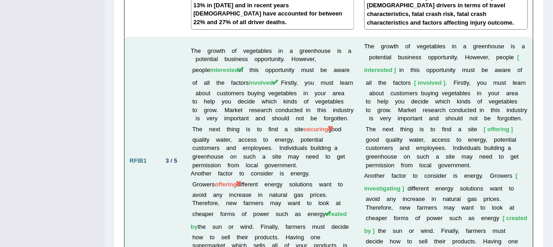
scroll to position [1684, 0]
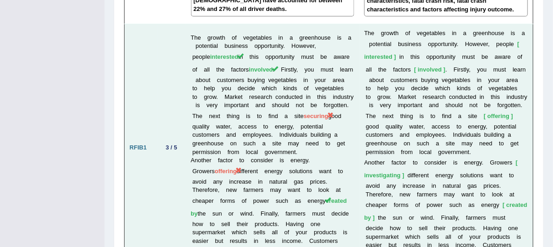
drag, startPoint x: 293, startPoint y: 61, endPoint x: 325, endPoint y: 68, distance: 32.5
click at [325, 68] on td "The growth of vegetables in a greenhouse is a potential business opportunity. H…" at bounding box center [273, 148] width 174 height 248
click at [320, 108] on td "The growth of vegetables in a greenhouse is a potential business opportunity. H…" at bounding box center [273, 148] width 174 height 248
click at [327, 105] on td "The growth of vegetables in a greenhouse is a potential business opportunity. H…" at bounding box center [273, 148] width 174 height 248
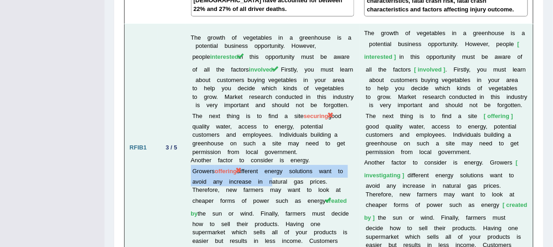
drag, startPoint x: 315, startPoint y: 110, endPoint x: 247, endPoint y: 131, distance: 71.4
click at [247, 131] on td "The growth of vegetables in a greenhouse is a potential business opportunity. H…" at bounding box center [273, 148] width 174 height 248
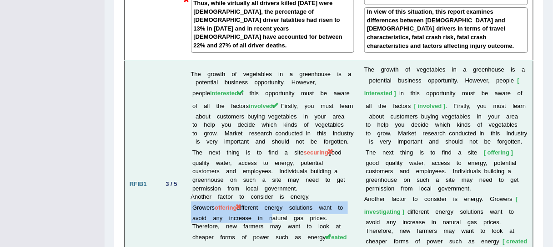
scroll to position [1636, 0]
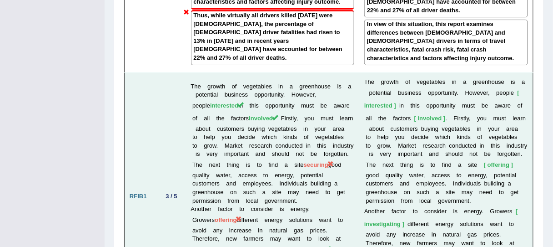
click at [339, 137] on td "The growth of vegetables in a greenhouse is a potential business opportunity. H…" at bounding box center [273, 197] width 174 height 248
drag, startPoint x: 199, startPoint y: 41, endPoint x: 235, endPoint y: 37, distance: 36.6
click at [232, 73] on td "The growth of vegetables in a greenhouse is a potential business opportunity. H…" at bounding box center [273, 197] width 174 height 248
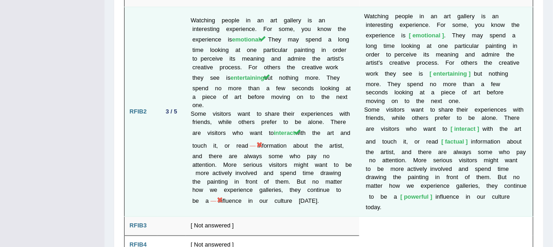
scroll to position [1952, 0]
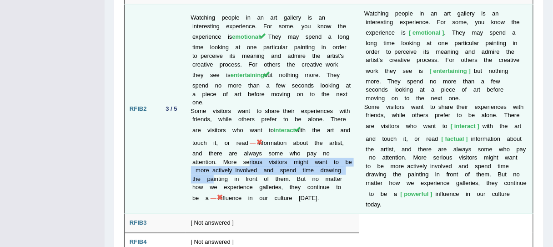
drag, startPoint x: 208, startPoint y: 128, endPoint x: 243, endPoint y: 109, distance: 39.9
click at [243, 109] on td "Watching people in an art gallery is an interesting experience. For some, you k…" at bounding box center [273, 109] width 174 height 209
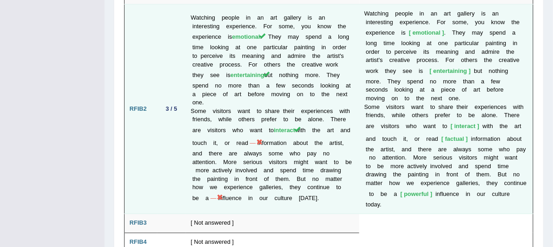
click at [256, 139] on span "—" at bounding box center [253, 142] width 6 height 7
click at [258, 139] on span "—" at bounding box center [253, 142] width 9 height 7
click at [256, 139] on span "—" at bounding box center [253, 142] width 6 height 7
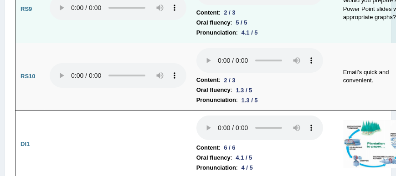
scroll to position [1524, 0]
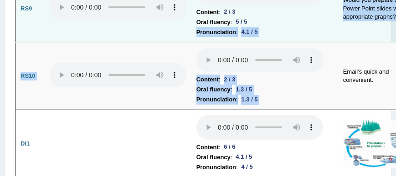
drag, startPoint x: 310, startPoint y: 110, endPoint x: 259, endPoint y: 93, distance: 54.1
click at [345, 43] on td "Would you prepare some Power Point slides with appropriate graphs?" at bounding box center [376, 9] width 76 height 68
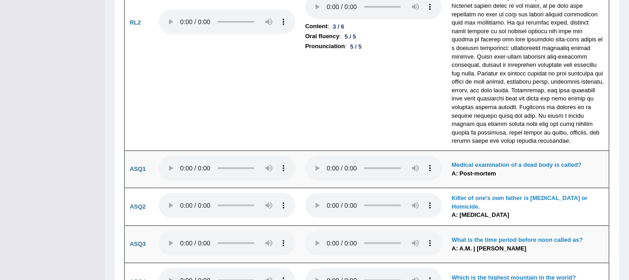
scroll to position [2276, 0]
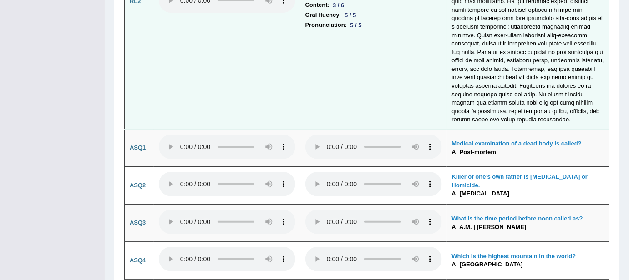
click at [349, 91] on td "Content : 3 / 6 Oral fluency : 5 / 5 Pronunciation : 5 / 5" at bounding box center [373, 1] width 147 height 255
click at [358, 85] on td "Content : 3 / 6 Oral fluency : 5 / 5 Pronunciation : 5 / 5" at bounding box center [373, 1] width 147 height 255
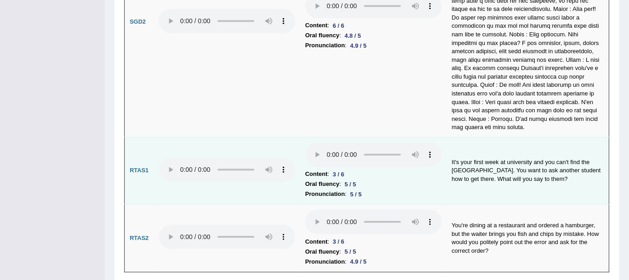
scroll to position [3120, 0]
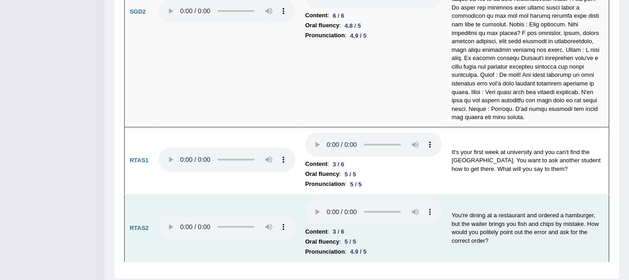
click at [471, 197] on td "You're dining at a restaurant and ordered a hamburger, but the waiter brings yo…" at bounding box center [528, 229] width 162 height 68
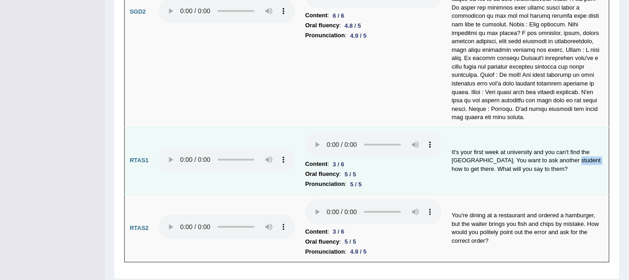
drag, startPoint x: 560, startPoint y: 133, endPoint x: 582, endPoint y: 130, distance: 22.1
click at [553, 130] on td "It's your first week at university and you can't find the [GEOGRAPHIC_DATA]. Yo…" at bounding box center [528, 161] width 162 height 68
drag, startPoint x: 475, startPoint y: 124, endPoint x: 499, endPoint y: 126, distance: 23.7
click at [499, 127] on td "It's your first week at university and you can't find the [GEOGRAPHIC_DATA]. Yo…" at bounding box center [528, 161] width 162 height 68
click at [523, 127] on td "It's your first week at university and you can't find the [GEOGRAPHIC_DATA]. Yo…" at bounding box center [528, 161] width 162 height 68
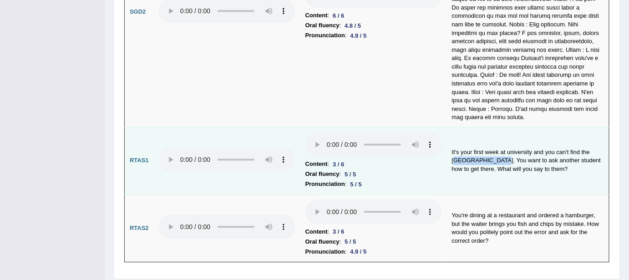
drag, startPoint x: 456, startPoint y: 132, endPoint x: 488, endPoint y: 134, distance: 31.9
click at [488, 134] on td "It's your first week at university and you can't find the [GEOGRAPHIC_DATA]. Yo…" at bounding box center [528, 161] width 162 height 68
drag, startPoint x: 567, startPoint y: 130, endPoint x: 583, endPoint y: 133, distance: 15.7
click at [553, 133] on td "It's your first week at university and you can't find the [GEOGRAPHIC_DATA]. Yo…" at bounding box center [528, 161] width 162 height 68
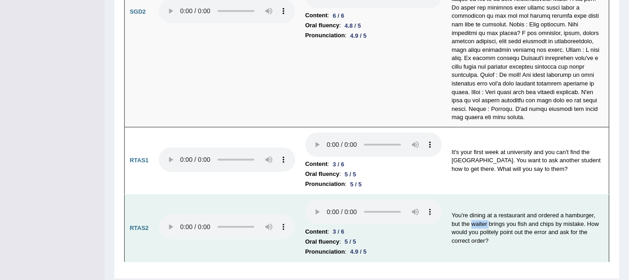
drag, startPoint x: 472, startPoint y: 197, endPoint x: 492, endPoint y: 196, distance: 20.5
click at [489, 197] on td "You're dining at a restaurant and ordered a hamburger, but the waiter brings yo…" at bounding box center [528, 229] width 162 height 68
drag, startPoint x: 480, startPoint y: 207, endPoint x: 509, endPoint y: 206, distance: 29.1
click at [509, 206] on td "You're dining at a restaurant and ordered a hamburger, but the waiter brings yo…" at bounding box center [528, 229] width 162 height 68
drag, startPoint x: 451, startPoint y: 187, endPoint x: 527, endPoint y: 185, distance: 75.1
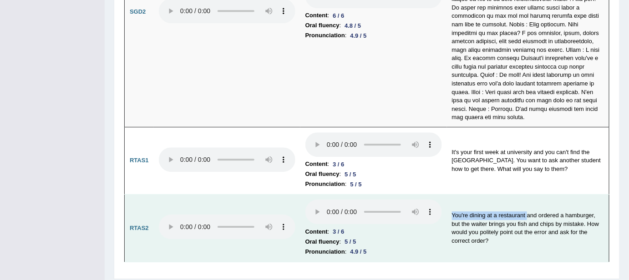
click at [527, 195] on td "You're dining at a restaurant and ordered a hamburger, but the waiter brings yo…" at bounding box center [528, 229] width 162 height 68
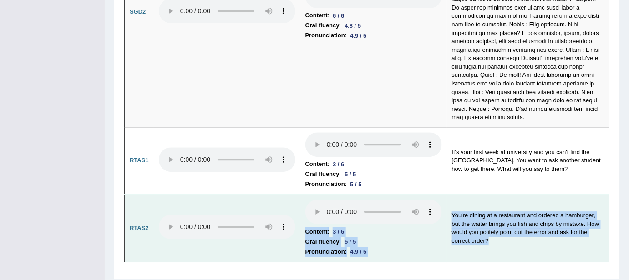
drag, startPoint x: 500, startPoint y: 211, endPoint x: 442, endPoint y: 183, distance: 64.3
click at [442, 195] on tr "RTAS2 Content : 3 / 6 Oral fluency : 5 / 5 Pronunciation : 4.9 / 5 You're dinin…" at bounding box center [367, 229] width 485 height 68
click at [507, 201] on td "You're dining at a restaurant and ordered a hamburger, but the waiter brings yo…" at bounding box center [528, 229] width 162 height 68
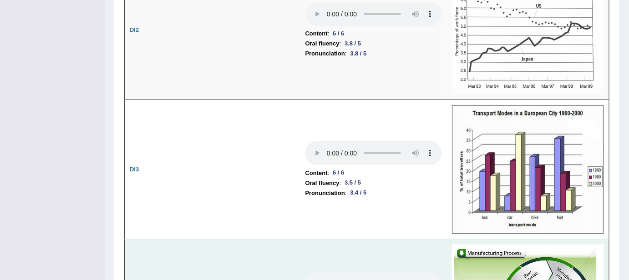
scroll to position [1397, 0]
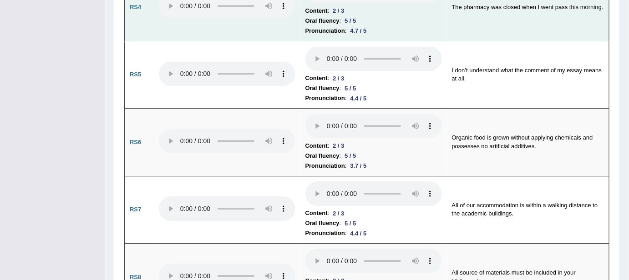
drag, startPoint x: 532, startPoint y: 40, endPoint x: 530, endPoint y: 36, distance: 4.8
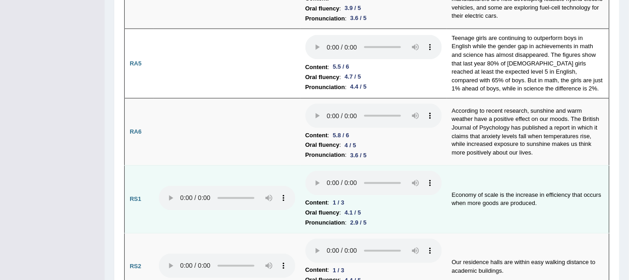
scroll to position [552, 0]
